Goal: Find specific page/section: Find specific page/section

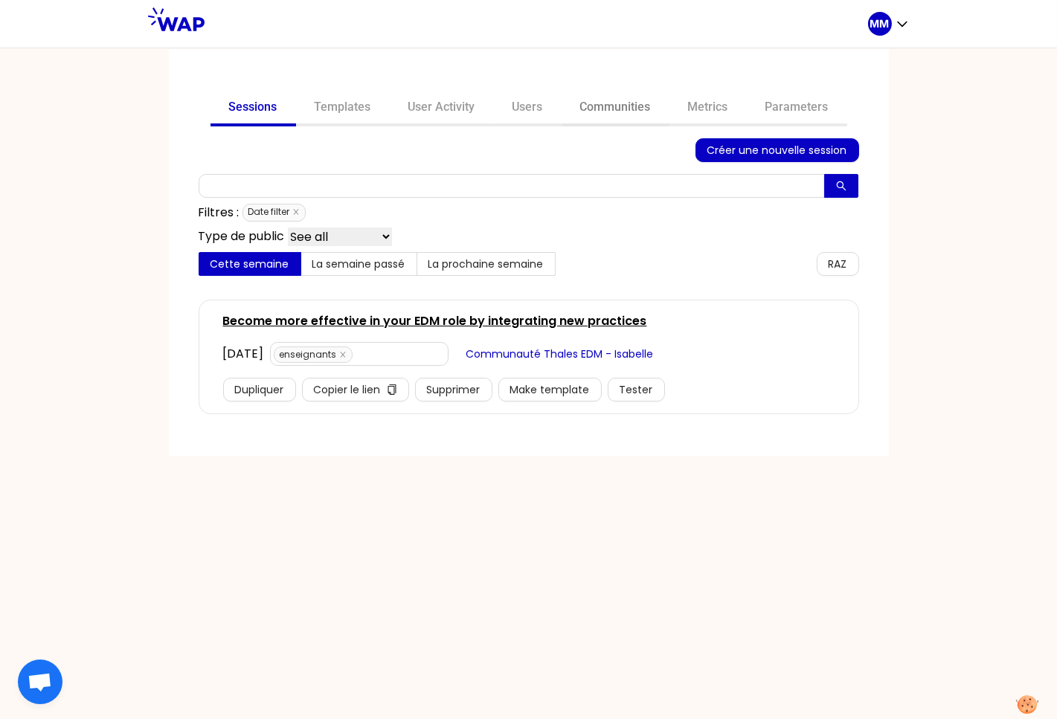
click at [627, 112] on link "Communities" at bounding box center [615, 109] width 108 height 36
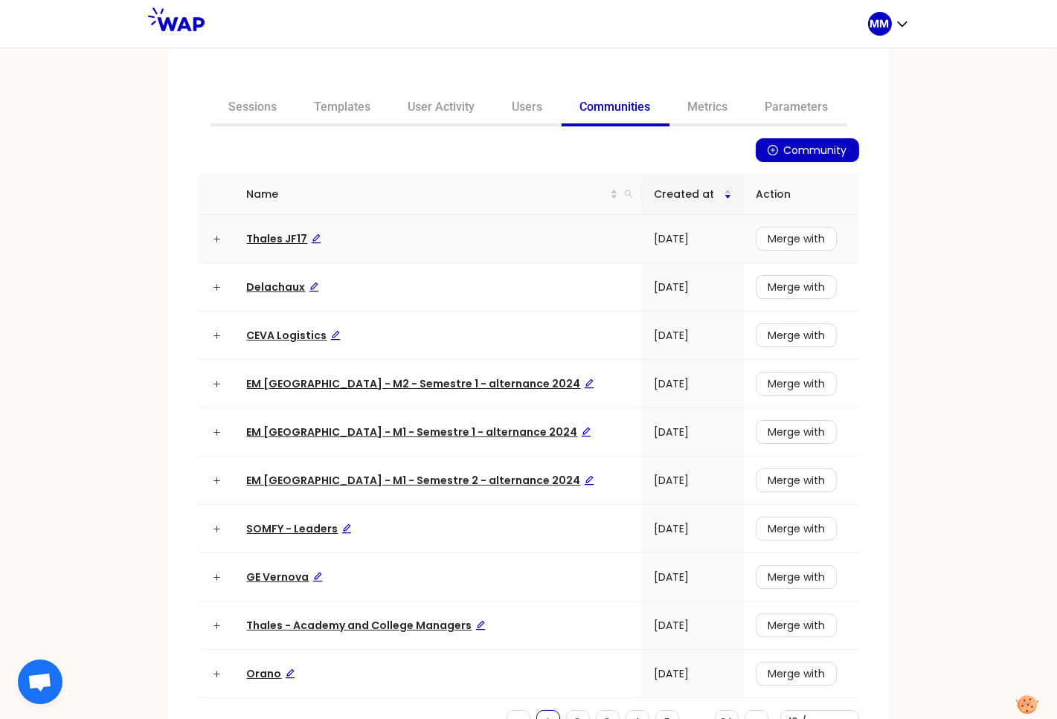
drag, startPoint x: 590, startPoint y: 191, endPoint x: 599, endPoint y: 215, distance: 25.4
click at [621, 191] on span at bounding box center [628, 194] width 15 height 22
type input "matmut"
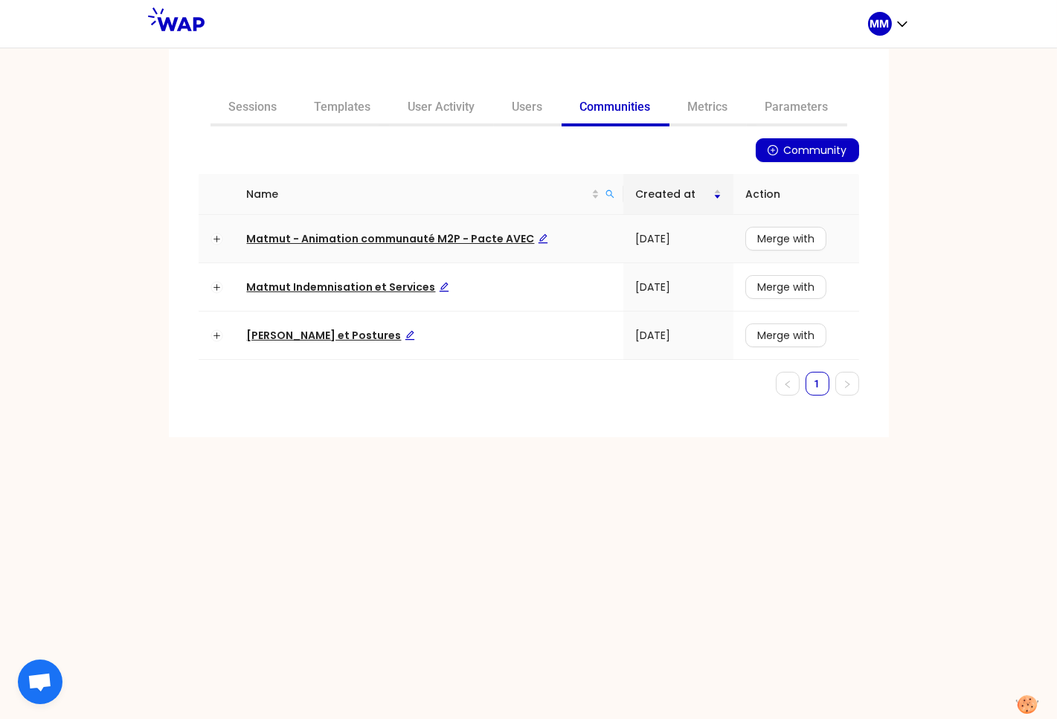
click at [494, 238] on span "Matmut - Animation communauté M2P - Pacte AVEC" at bounding box center [397, 238] width 301 height 15
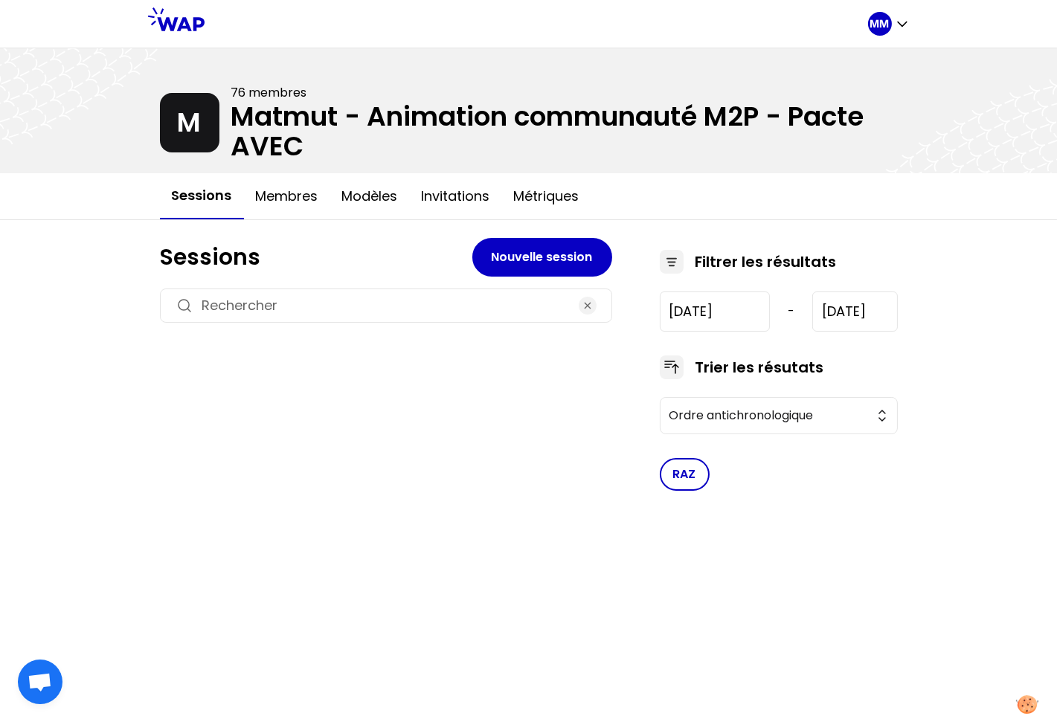
type input "[DATE]"
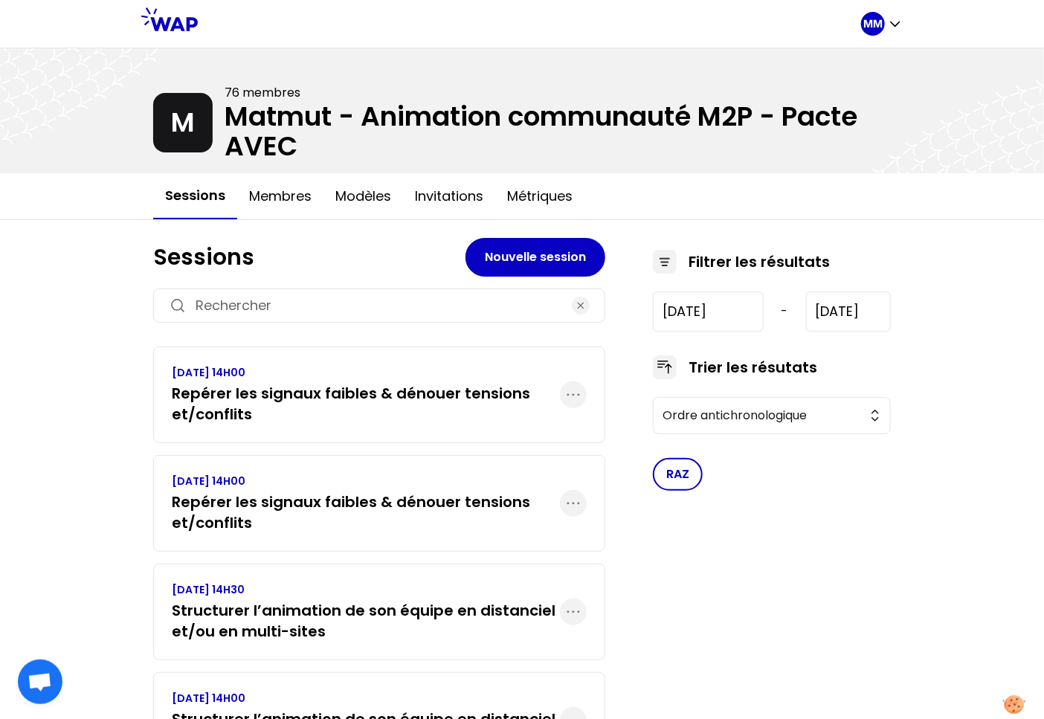
drag, startPoint x: 541, startPoint y: 198, endPoint x: 549, endPoint y: 233, distance: 36.5
click at [542, 198] on button "Métriques" at bounding box center [539, 196] width 89 height 45
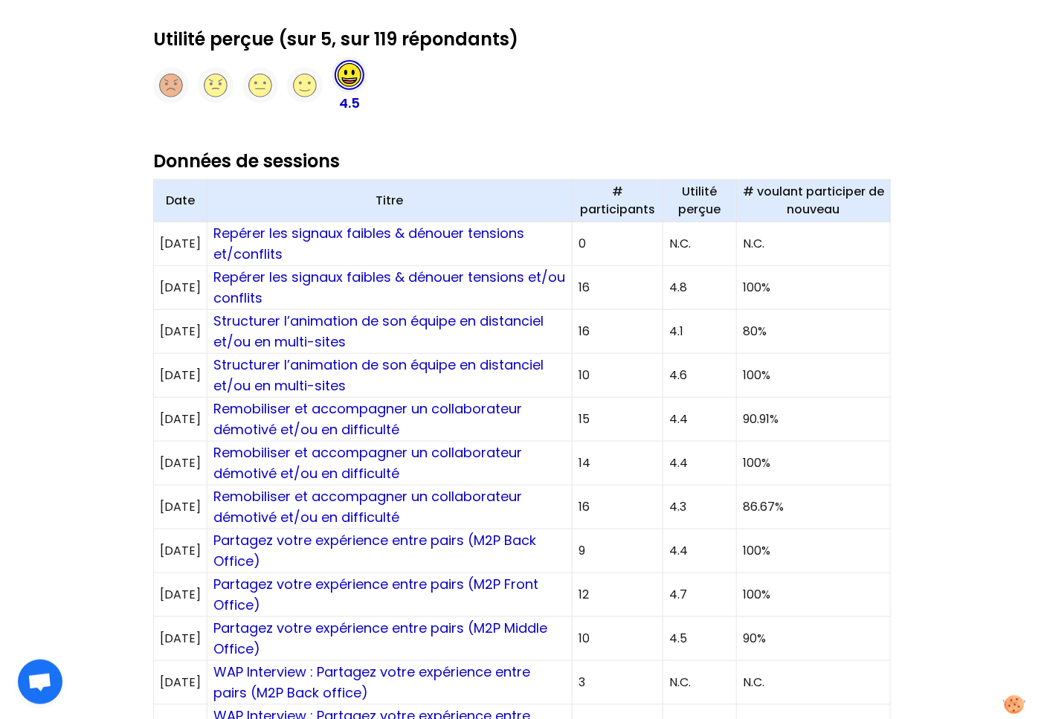
scroll to position [446, 0]
